Goal: Information Seeking & Learning: Find specific fact

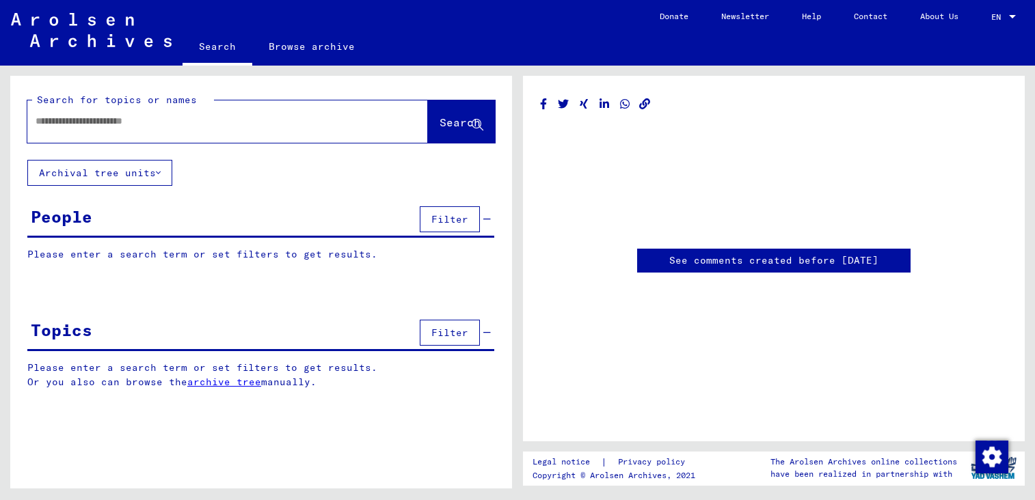
type input "********"
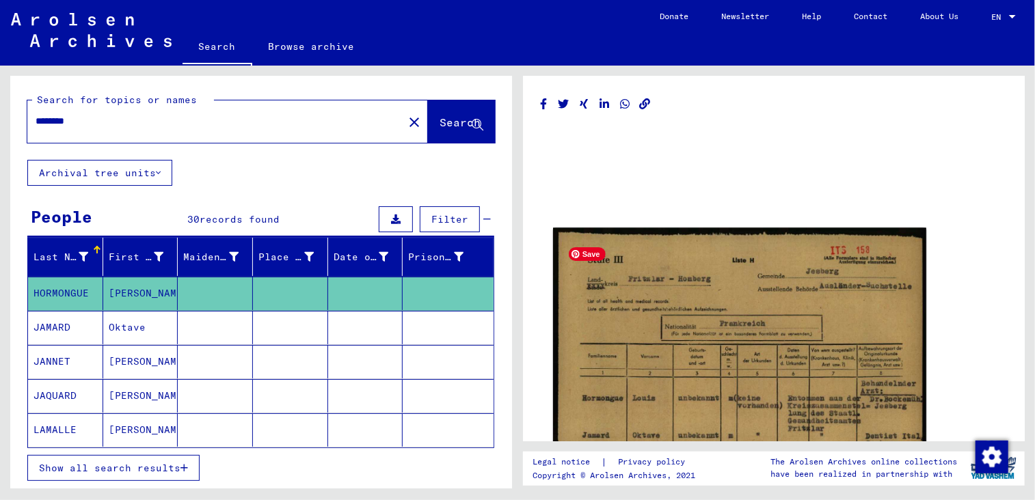
click at [726, 316] on img at bounding box center [739, 490] width 373 height 525
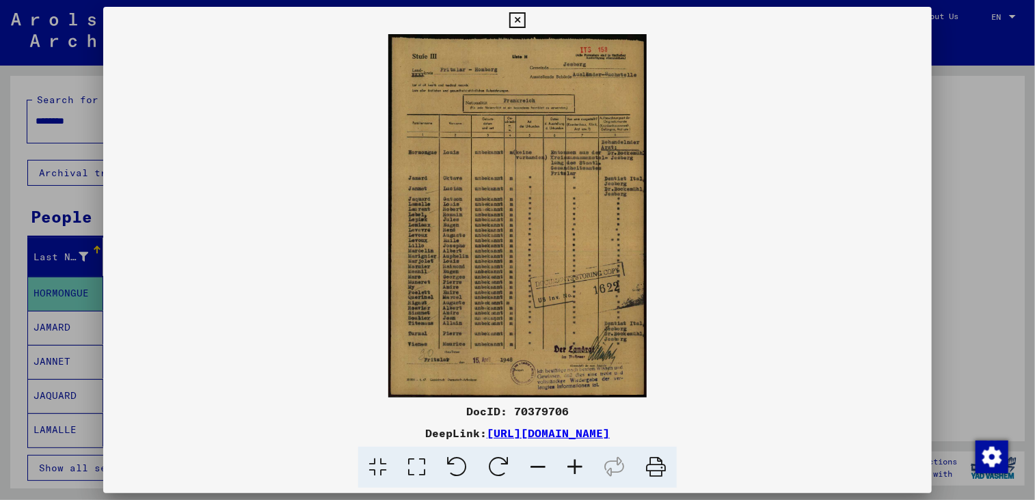
click at [570, 464] on icon at bounding box center [574, 468] width 37 height 42
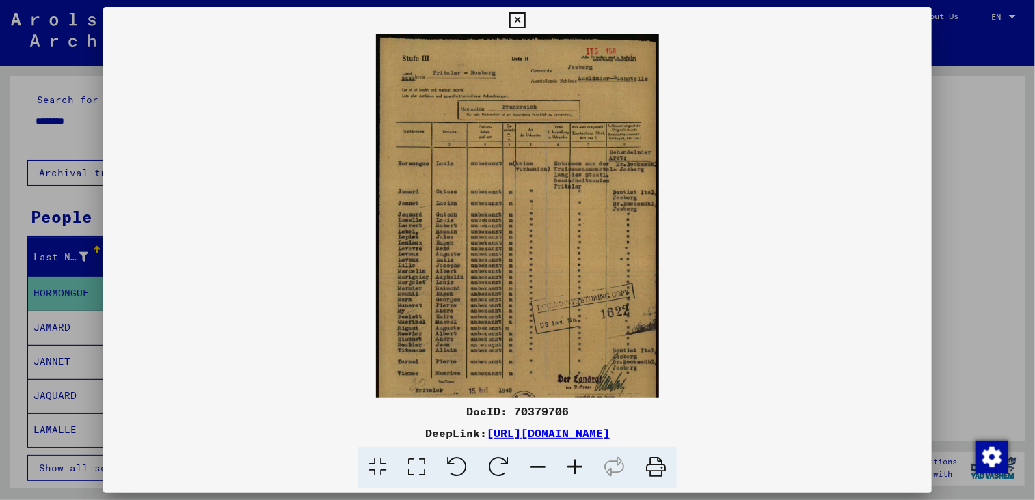
click at [570, 464] on icon at bounding box center [574, 468] width 37 height 42
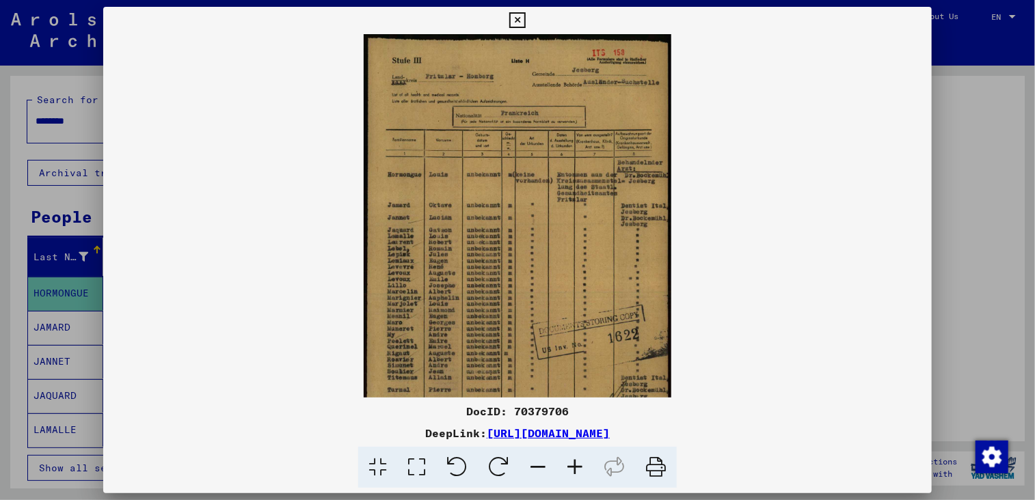
click at [570, 464] on icon at bounding box center [574, 468] width 37 height 42
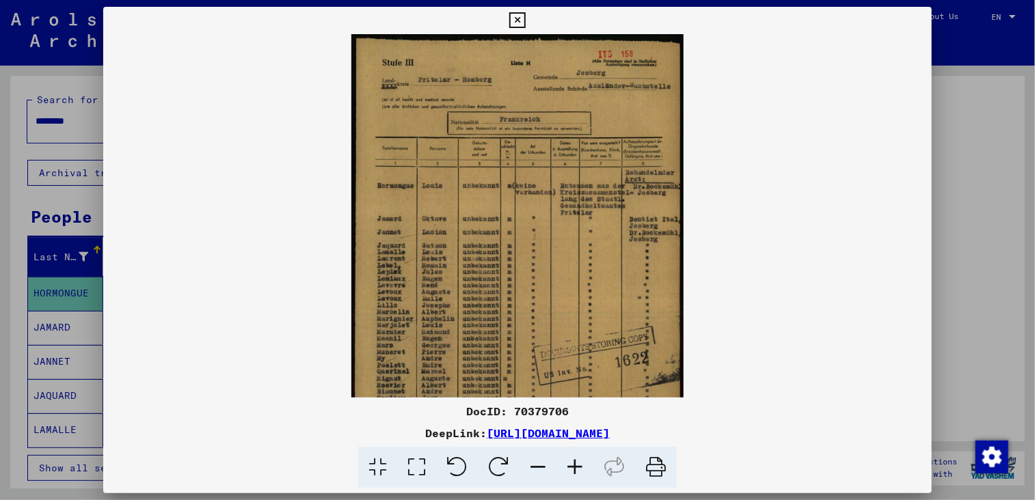
click at [570, 464] on icon at bounding box center [574, 468] width 37 height 42
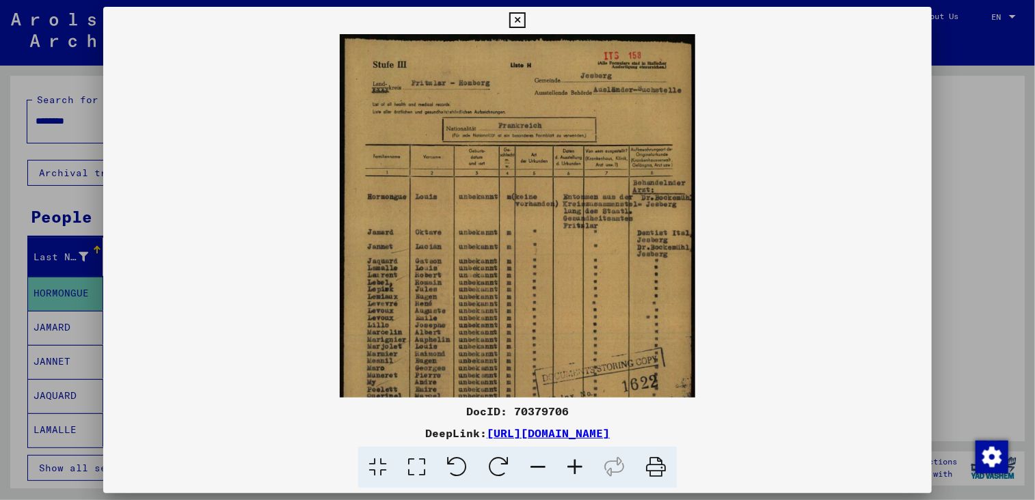
click at [570, 464] on icon at bounding box center [574, 468] width 37 height 42
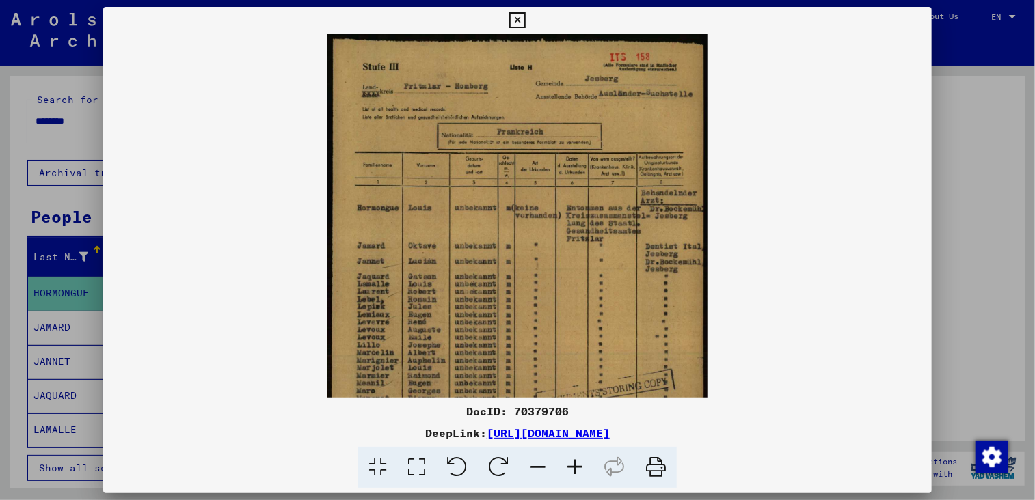
click at [570, 464] on icon at bounding box center [574, 468] width 37 height 42
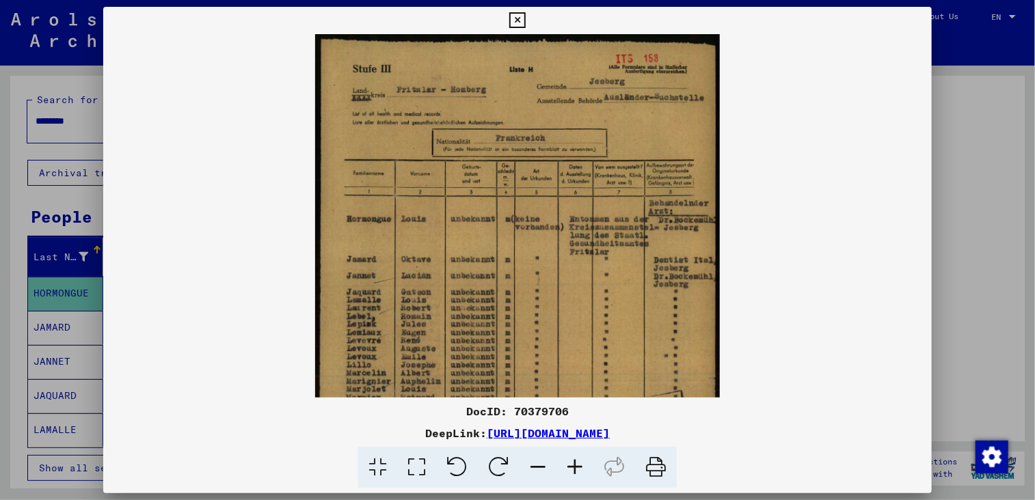
click at [570, 464] on icon at bounding box center [574, 468] width 37 height 42
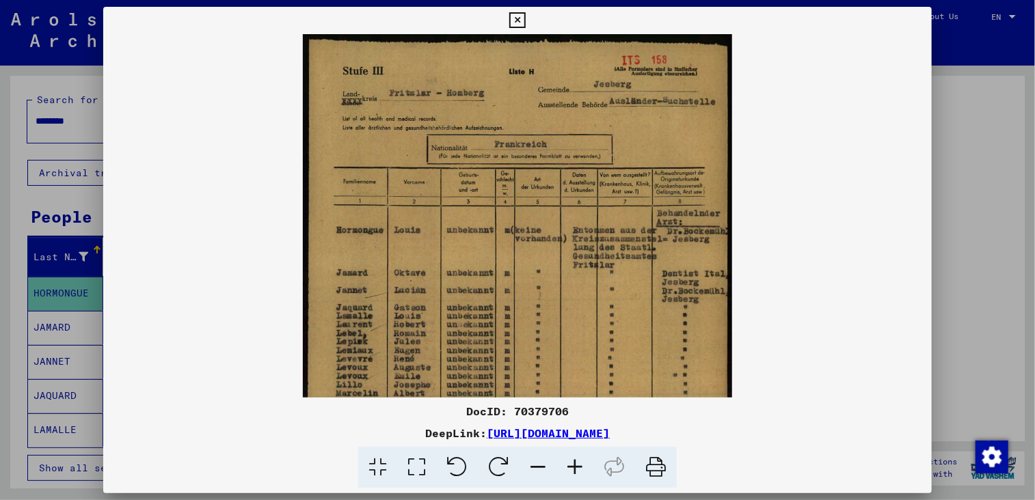
click at [570, 464] on icon at bounding box center [574, 468] width 37 height 42
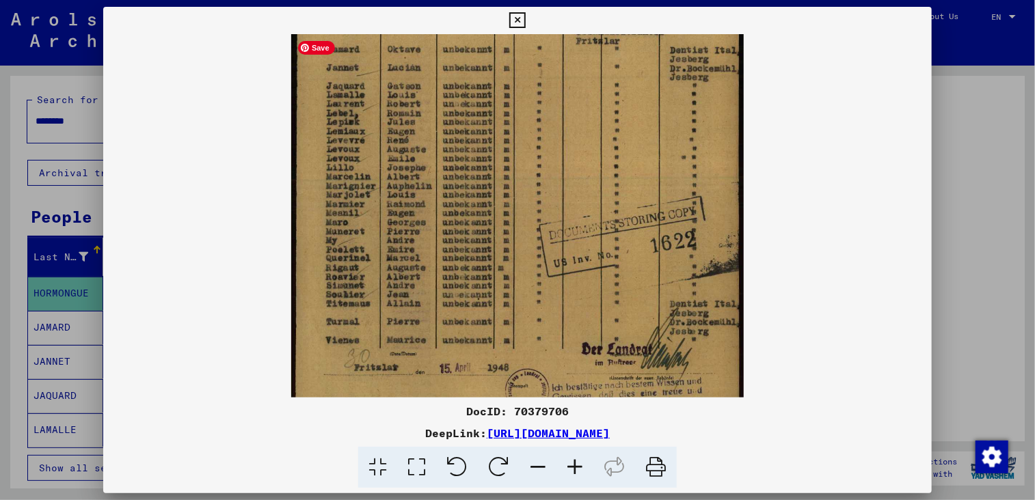
scroll to position [238, 0]
drag, startPoint x: 584, startPoint y: 323, endPoint x: 594, endPoint y: 88, distance: 234.6
click at [594, 88] on img at bounding box center [517, 114] width 453 height 637
click at [986, 202] on div at bounding box center [517, 250] width 1035 height 500
